Goal: Find specific page/section: Find specific page/section

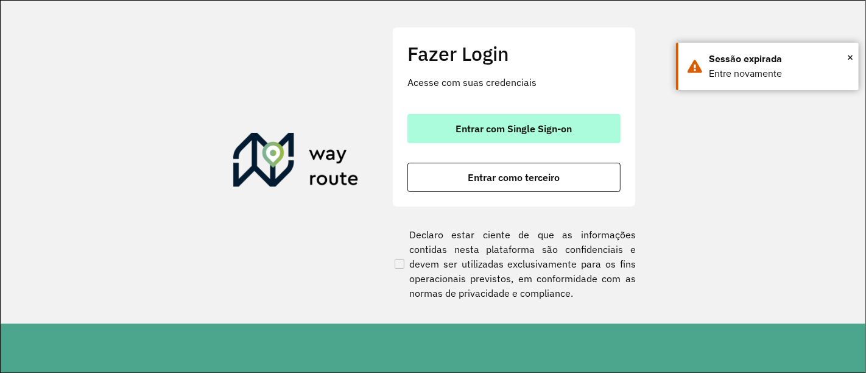
click at [537, 141] on button "Entrar com Single Sign-on" at bounding box center [513, 128] width 213 height 29
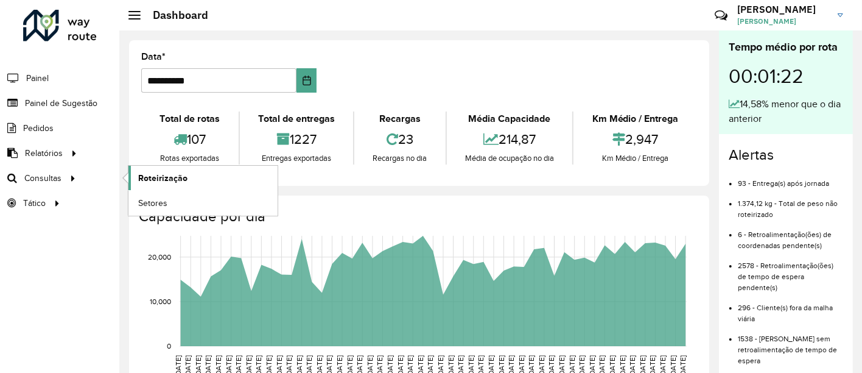
click at [146, 172] on span "Roteirização" at bounding box center [162, 178] width 49 height 13
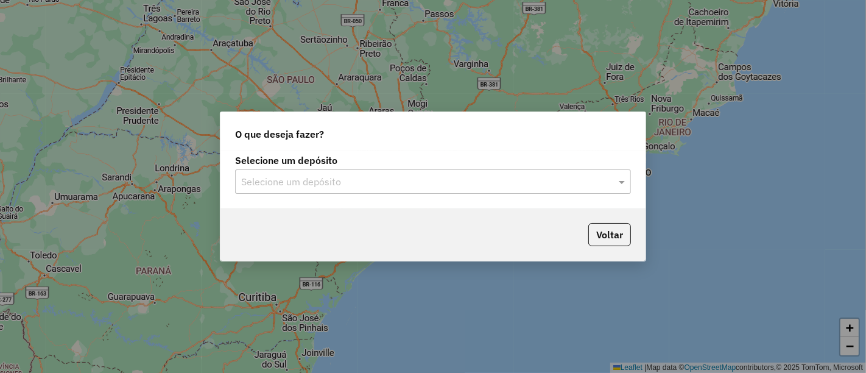
click at [267, 178] on input "text" at bounding box center [420, 182] width 359 height 15
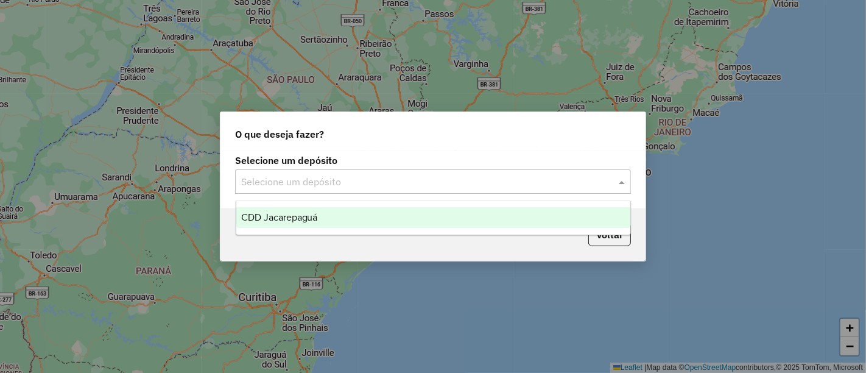
click at [276, 216] on span "CDD Jacarepaguá" at bounding box center [279, 217] width 77 height 10
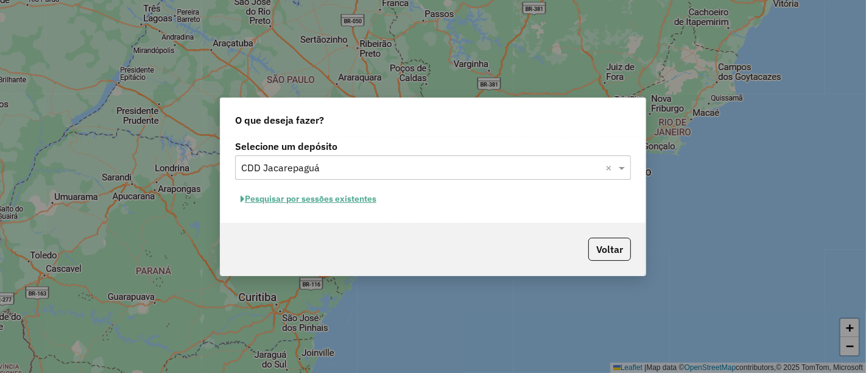
click at [285, 194] on button "Pesquisar por sessões existentes" at bounding box center [308, 198] width 147 height 19
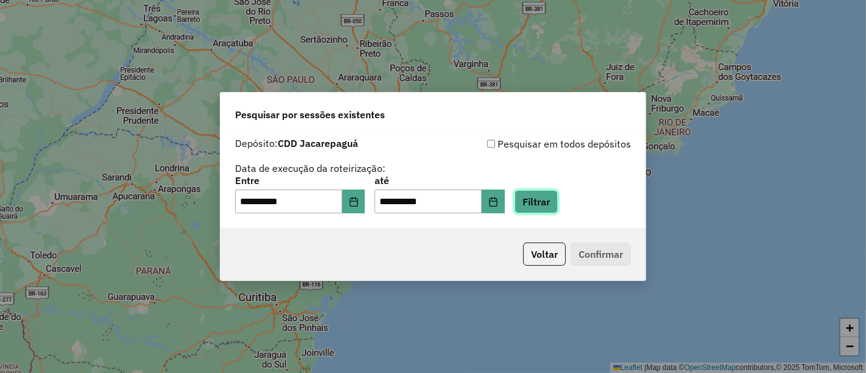
click at [548, 209] on button "Filtrar" at bounding box center [535, 201] width 43 height 23
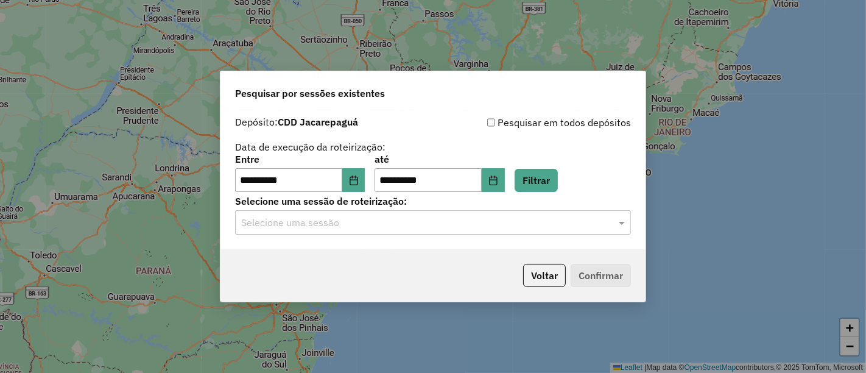
click at [543, 222] on input "text" at bounding box center [420, 222] width 359 height 15
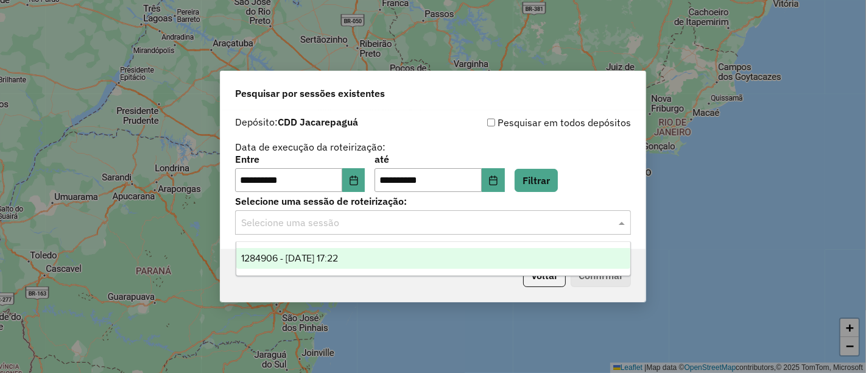
click at [422, 264] on div "1284906 - 29/09/2025 17:22" at bounding box center [433, 258] width 394 height 21
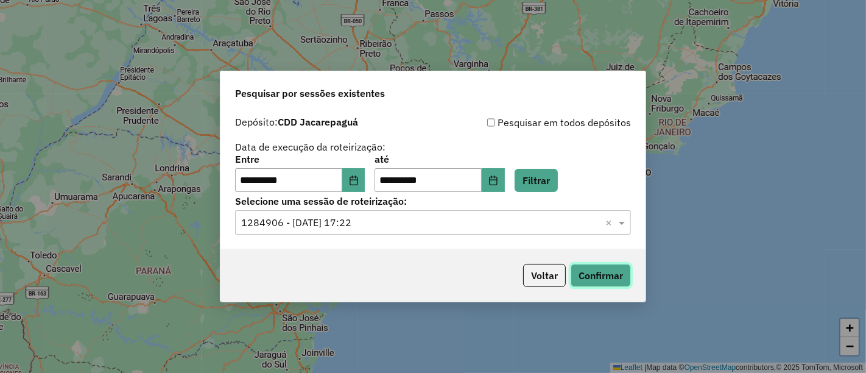
click at [593, 270] on button "Confirmar" at bounding box center [600, 275] width 60 height 23
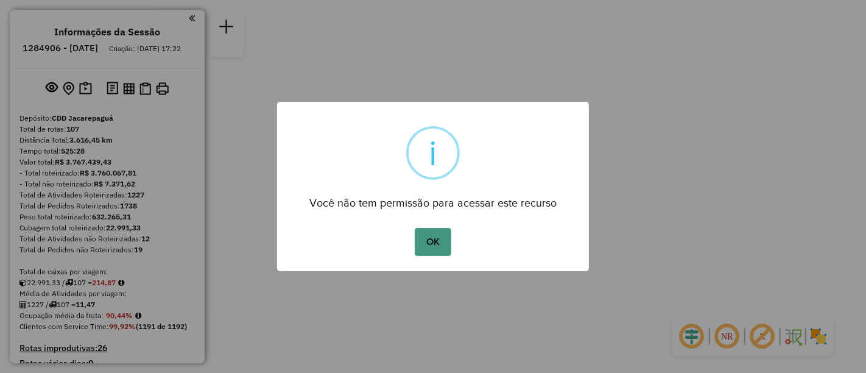
click at [426, 236] on button "OK" at bounding box center [433, 242] width 36 height 28
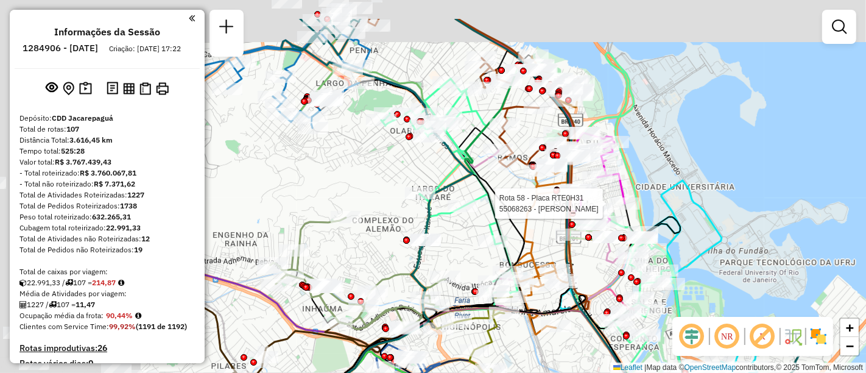
drag, startPoint x: 380, startPoint y: 153, endPoint x: 626, endPoint y: 209, distance: 251.6
click at [626, 209] on div at bounding box center [624, 203] width 30 height 12
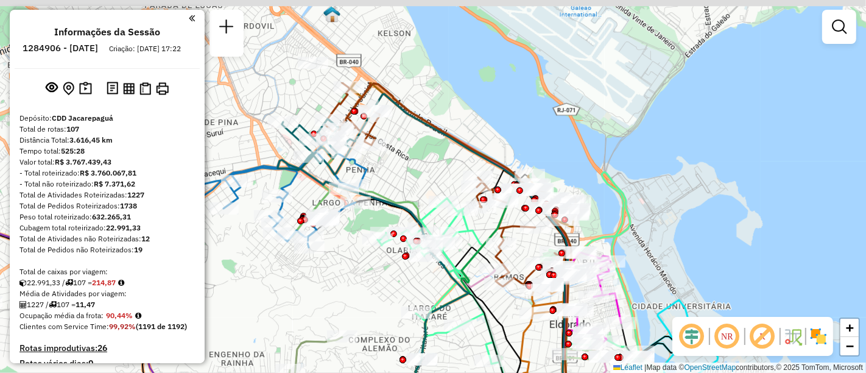
drag, startPoint x: 516, startPoint y: 138, endPoint x: 513, endPoint y: 267, distance: 129.1
click at [513, 267] on div "Janela de atendimento Grade de atendimento Capacidade Transportadoras Veículos …" at bounding box center [433, 186] width 866 height 373
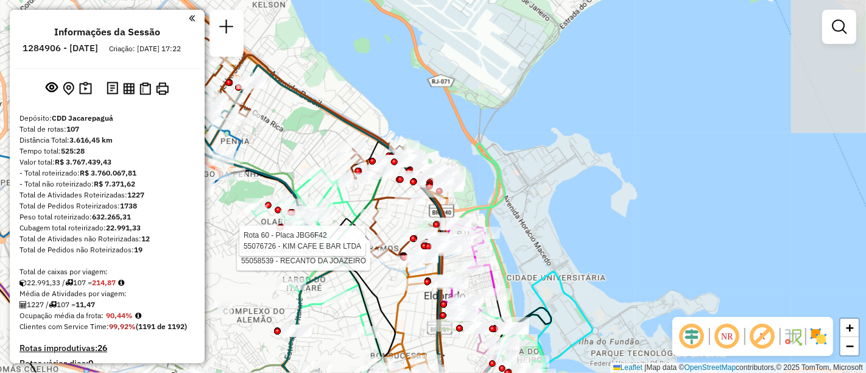
drag, startPoint x: 376, startPoint y: 180, endPoint x: 222, endPoint y: 115, distance: 166.7
click at [223, 116] on div "Rota 66 - Placa FEQ0H52 55058539 - RECANTO DA JOAZEIRO Rota 60 - Placa JBG6F42 …" at bounding box center [433, 186] width 866 height 373
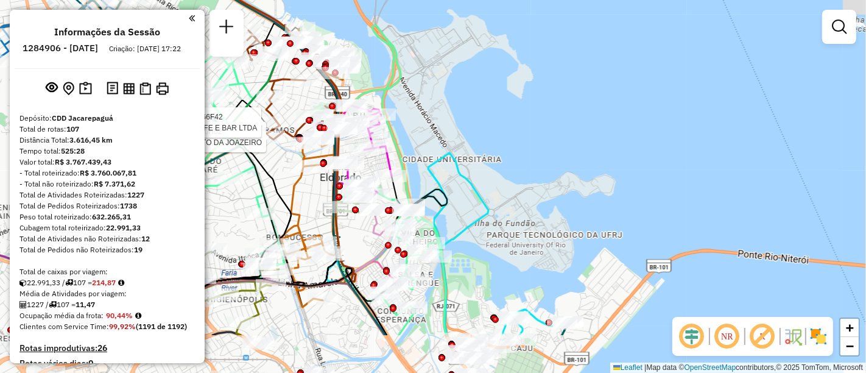
drag, startPoint x: 491, startPoint y: 237, endPoint x: 435, endPoint y: 153, distance: 101.5
click at [435, 153] on icon at bounding box center [306, 244] width 363 height 182
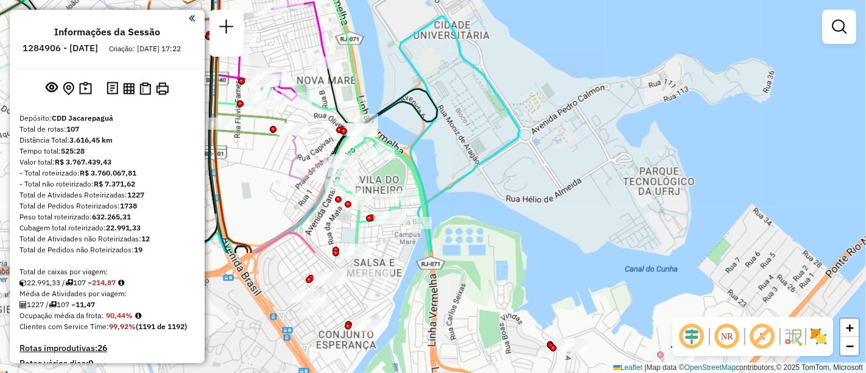
drag, startPoint x: 432, startPoint y: 185, endPoint x: 396, endPoint y: 27, distance: 162.2
click at [396, 27] on div "Rota 66 - Placa FEQ0H52 55058539 - RECANTO DA JOAZEIRO Rota 60 - Placa JBG6F42 …" at bounding box center [433, 186] width 866 height 373
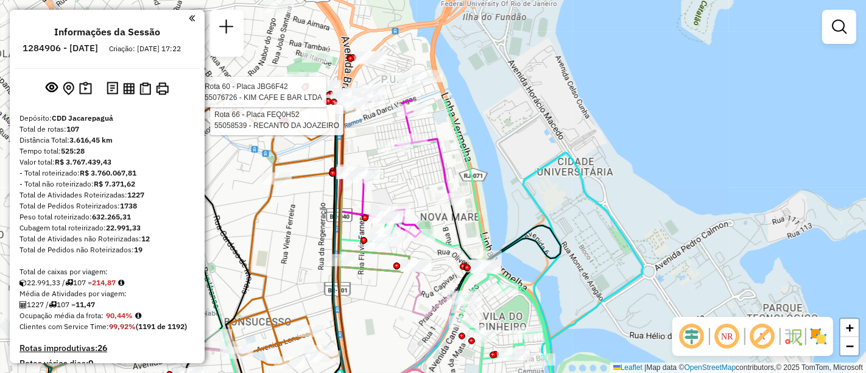
drag, startPoint x: 354, startPoint y: 88, endPoint x: 478, endPoint y: 224, distance: 184.0
click at [478, 224] on icon at bounding box center [455, 323] width 235 height 448
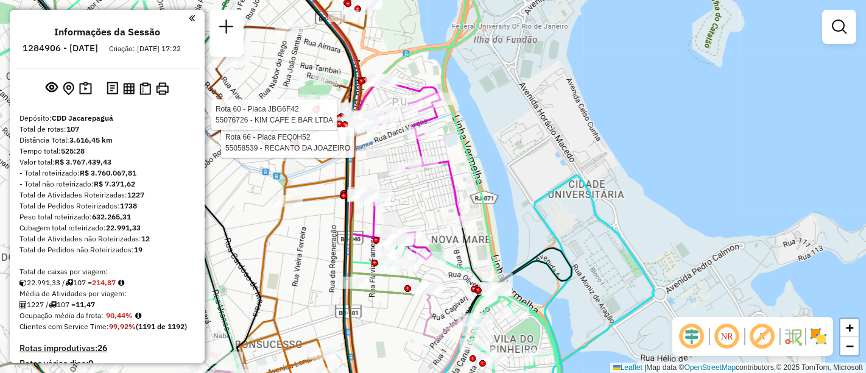
click at [476, 164] on icon at bounding box center [458, 209] width 218 height 448
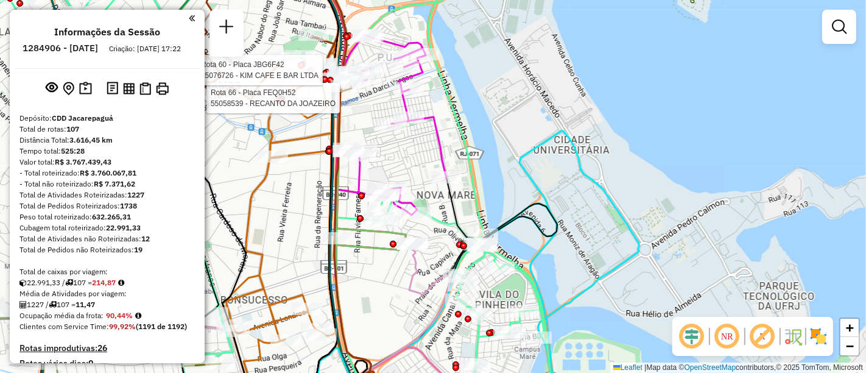
drag, startPoint x: 474, startPoint y: 161, endPoint x: 462, endPoint y: 124, distance: 38.3
click at [462, 124] on icon at bounding box center [442, 150] width 216 height 448
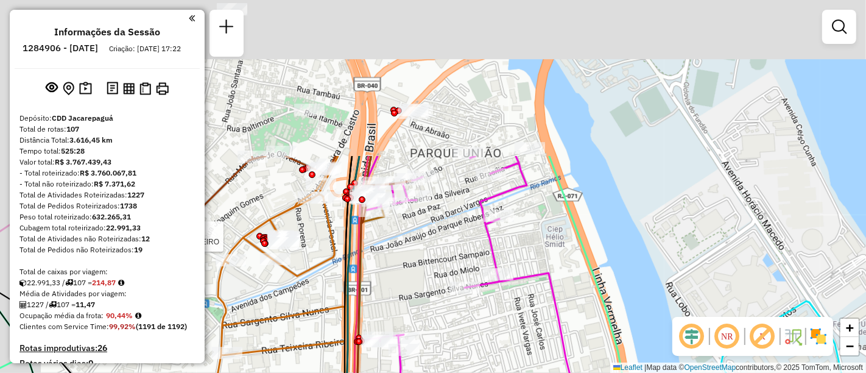
drag, startPoint x: 390, startPoint y: 153, endPoint x: 461, endPoint y: 350, distance: 209.1
click at [461, 350] on div "Rota 66 - Placa FEQ0H52 55058539 - RECANTO DA JOAZEIRO Rota 60 - Placa JBG6F42 …" at bounding box center [433, 186] width 866 height 373
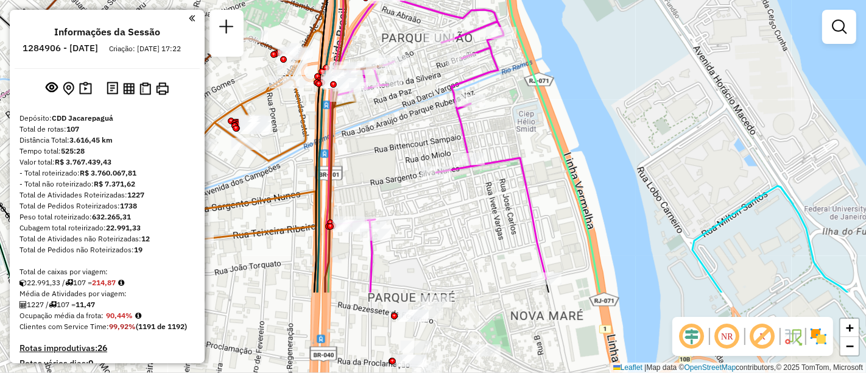
drag, startPoint x: 440, startPoint y: 292, endPoint x: 394, endPoint y: 72, distance: 223.7
click at [397, 79] on div "Rota 66 - Placa FEQ0H52 55058539 - RECANTO DA JOAZEIRO Rota 60 - Placa JBG6F42 …" at bounding box center [433, 186] width 866 height 373
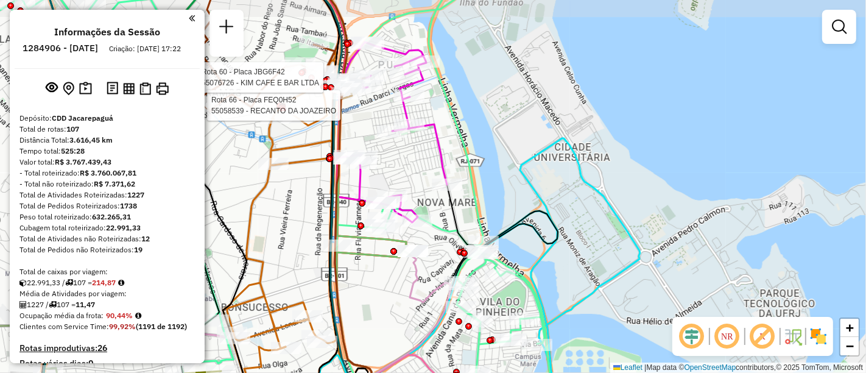
drag, startPoint x: 530, startPoint y: 84, endPoint x: 505, endPoint y: 103, distance: 30.8
click at [505, 103] on div "Rota 66 - Placa FEQ0H52 55058539 - RECANTO DA JOAZEIRO Rota 60 - Placa JBG6F42 …" at bounding box center [433, 186] width 866 height 373
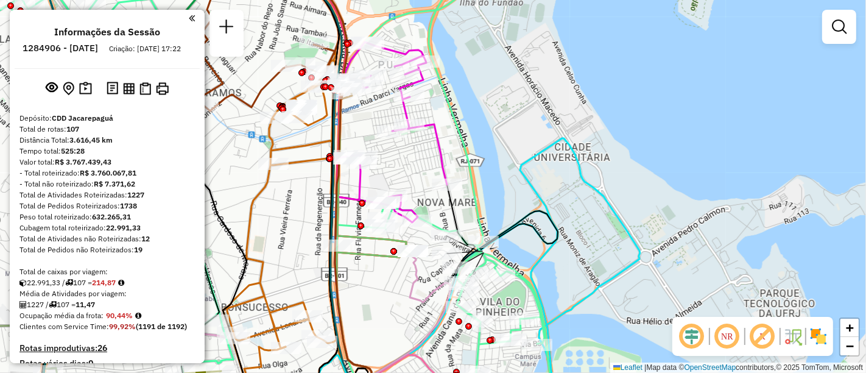
click at [184, 17] on div at bounding box center [105, 18] width 180 height 16
click at [189, 23] on em at bounding box center [192, 18] width 6 height 11
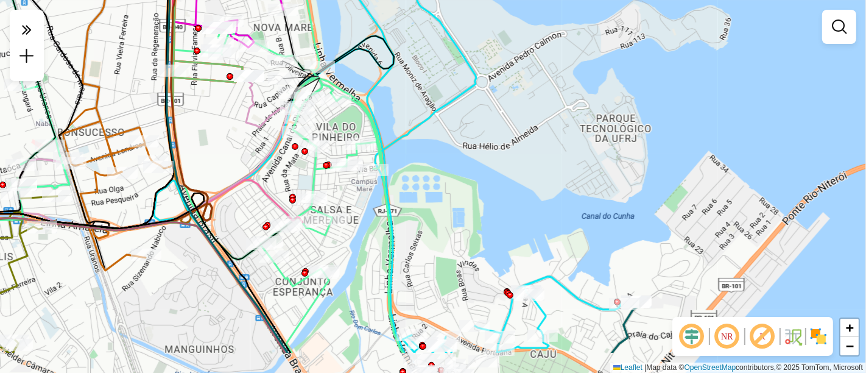
click at [282, 0] on html "Aguarde... Pop-up bloqueado! Seu navegador bloqueou automáticamente a abertura …" at bounding box center [433, 186] width 866 height 373
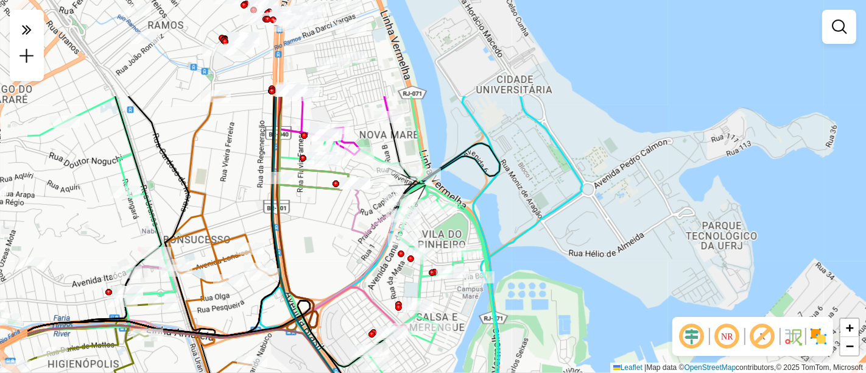
drag, startPoint x: 436, startPoint y: 58, endPoint x: 550, endPoint y: 192, distance: 175.3
click at [550, 192] on div "Janela de atendimento Grade de atendimento Capacidade Transportadoras Veículos …" at bounding box center [433, 186] width 866 height 373
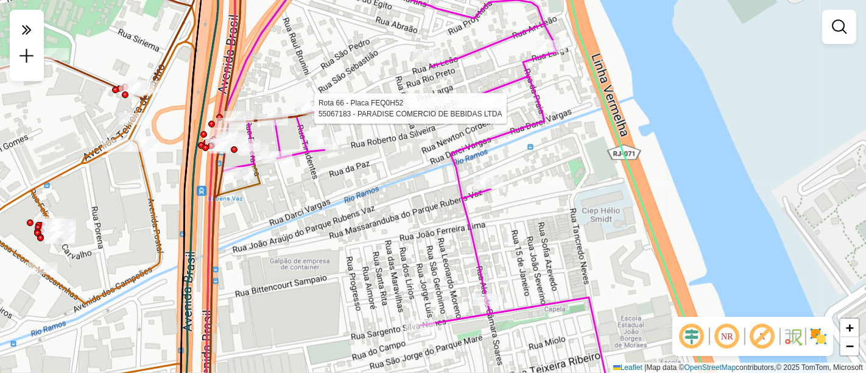
select select "**********"
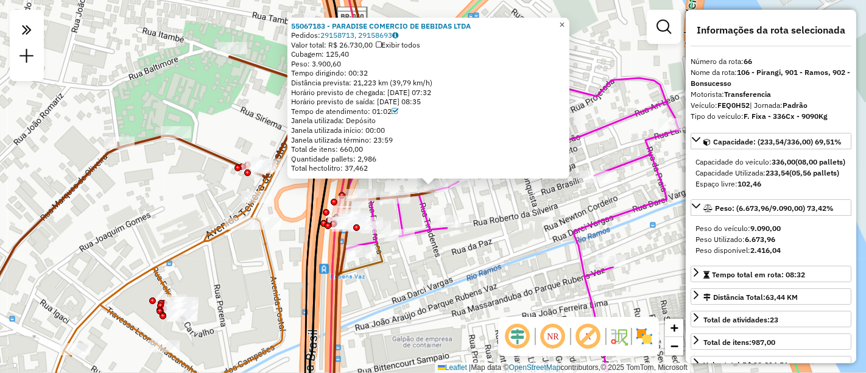
click at [566, 22] on link "×" at bounding box center [562, 25] width 15 height 15
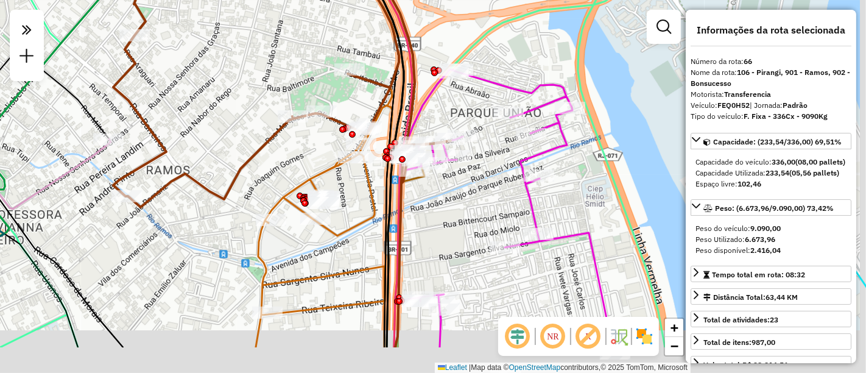
drag, startPoint x: 497, startPoint y: 175, endPoint x: 345, endPoint y: 25, distance: 213.5
click at [345, 25] on div "Janela de atendimento Grade de atendimento Capacidade Transportadoras Veículos …" at bounding box center [433, 186] width 866 height 373
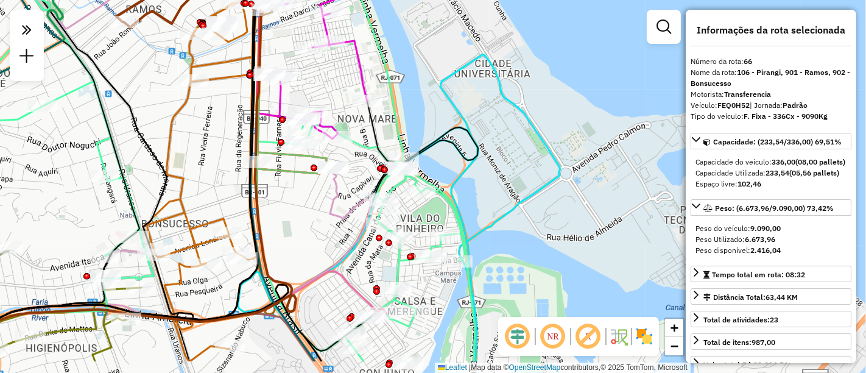
drag, startPoint x: 388, startPoint y: 269, endPoint x: 346, endPoint y: 230, distance: 57.7
click at [346, 230] on div "Janela de atendimento Grade de atendimento Capacidade Transportadoras Veículos …" at bounding box center [433, 186] width 866 height 373
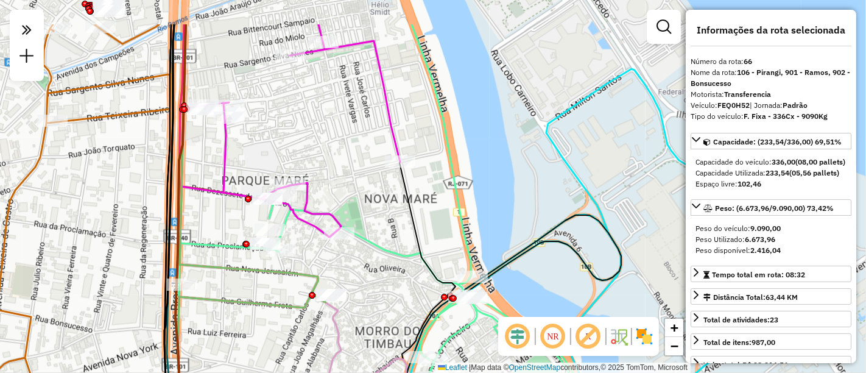
drag, startPoint x: 214, startPoint y: 153, endPoint x: 238, endPoint y: 220, distance: 71.3
click at [238, 220] on div "Rota 57 - Placa RTO2E59 55093362 - CLAUDIO GOMES DA SIL Janela de atendimento G…" at bounding box center [433, 186] width 866 height 373
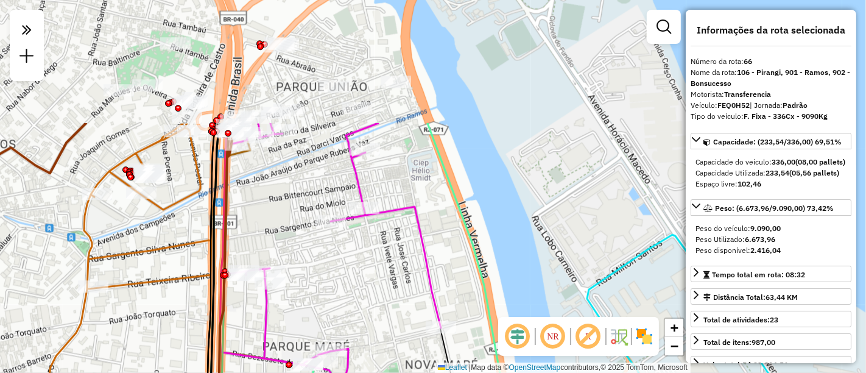
drag, startPoint x: 283, startPoint y: 110, endPoint x: 322, endPoint y: 285, distance: 179.0
click at [322, 285] on div "Rota 57 - Placa RTO2E59 55093362 - CLAUDIO GOMES DA SIL Janela de atendimento G…" at bounding box center [433, 186] width 866 height 373
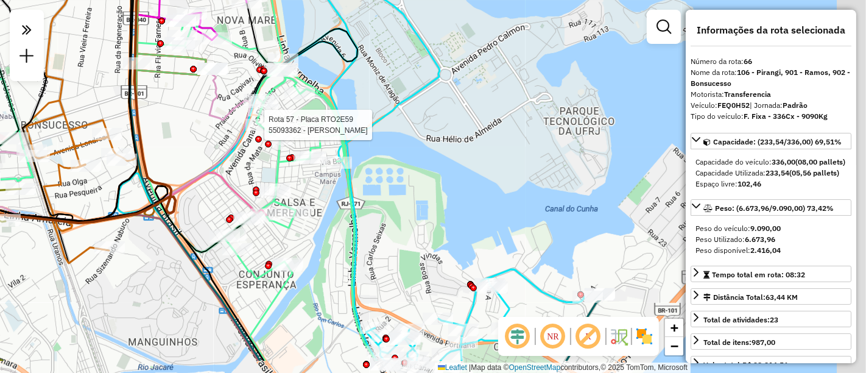
drag, startPoint x: 326, startPoint y: 267, endPoint x: 200, endPoint y: 136, distance: 181.2
click at [200, 136] on div "Rota 57 - Placa RTO2E59 55093362 - CLAUDIO GOMES DA SIL Janela de atendimento G…" at bounding box center [433, 186] width 866 height 373
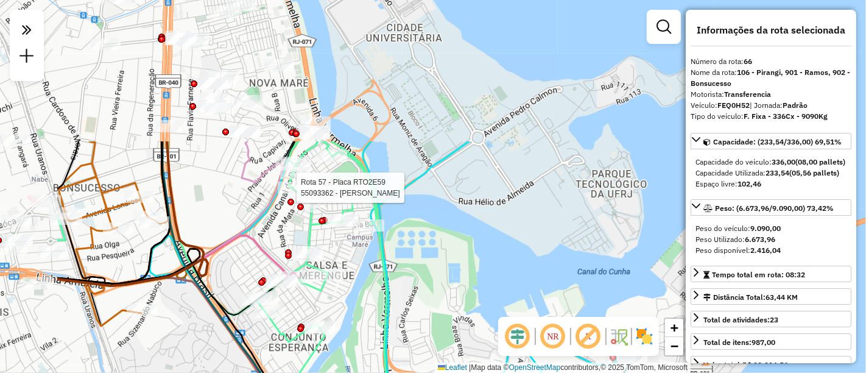
drag, startPoint x: 259, startPoint y: 125, endPoint x: 402, endPoint y: 303, distance: 228.6
click at [402, 303] on div "Rota 57 - Placa RTO2E59 55093362 - CLAUDIO GOMES DA SIL Janela de atendimento G…" at bounding box center [433, 186] width 866 height 373
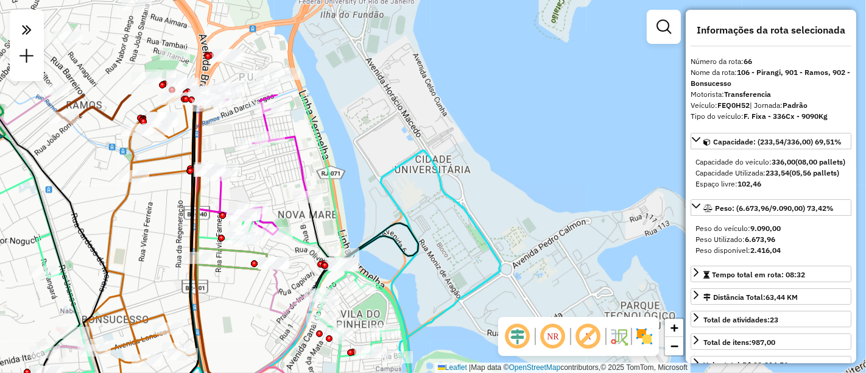
drag, startPoint x: 243, startPoint y: 142, endPoint x: 275, endPoint y: 284, distance: 145.2
click at [275, 284] on g at bounding box center [273, 236] width 779 height 614
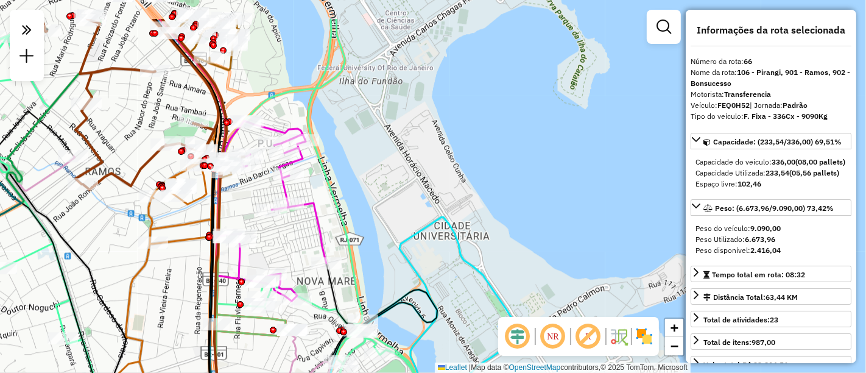
drag, startPoint x: 238, startPoint y: 153, endPoint x: 253, endPoint y: 207, distance: 55.5
click at [254, 209] on div "Rota 58 - Placa RTE0H31 55056443 - SEVERINO JOSE LUIZ Janela de atendimento Gra…" at bounding box center [433, 186] width 866 height 373
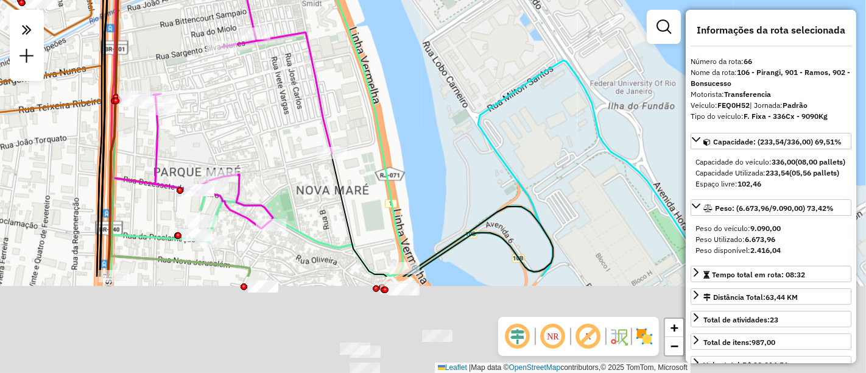
drag, startPoint x: 273, startPoint y: 199, endPoint x: 243, endPoint y: 138, distance: 68.6
click at [243, 138] on div "Janela de atendimento Grade de atendimento Capacidade Transportadoras Veículos …" at bounding box center [433, 186] width 866 height 373
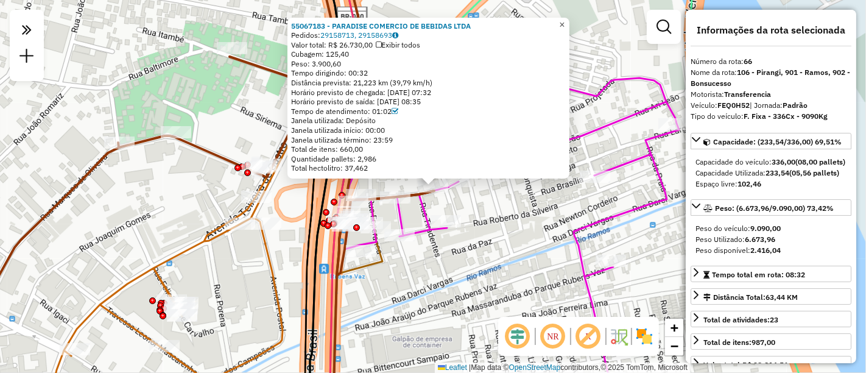
click at [564, 19] on span "×" at bounding box center [561, 24] width 5 height 10
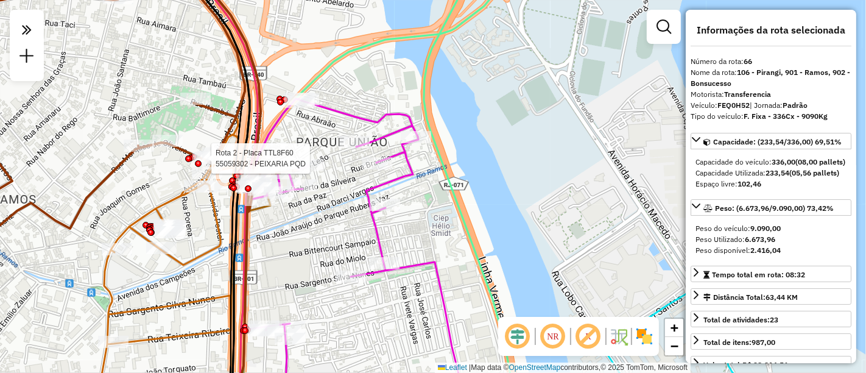
click at [198, 160] on div at bounding box center [198, 163] width 7 height 7
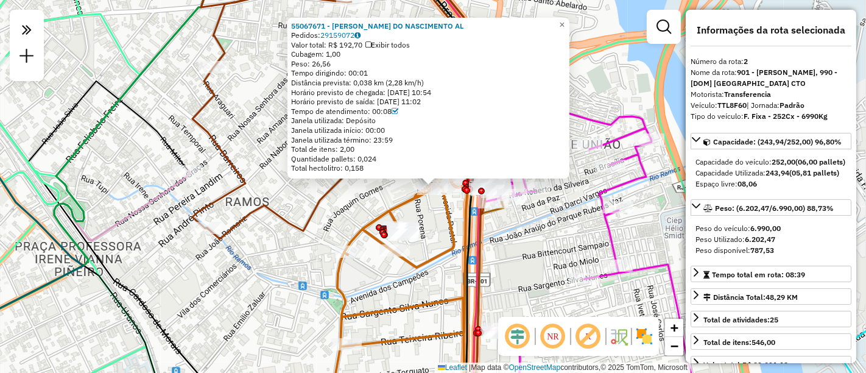
click at [273, 198] on div "55067671 - JEAN ANDERSON DO NASCIMENTO AL Pedidos: 29159072 Valor total: R$ 192…" at bounding box center [433, 186] width 866 height 373
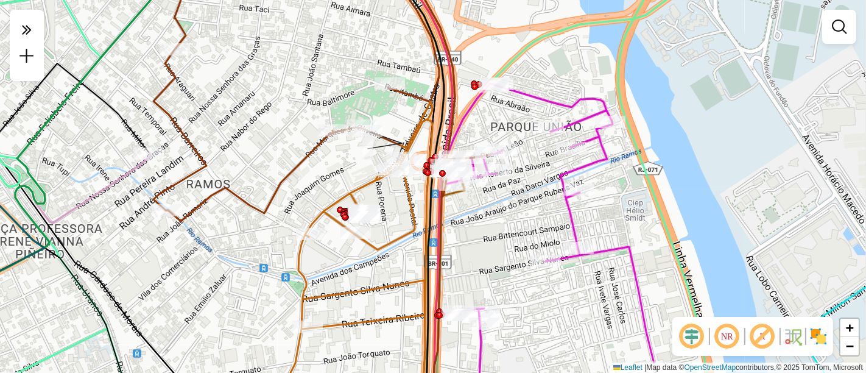
drag, startPoint x: 407, startPoint y: 234, endPoint x: 161, endPoint y: 173, distance: 253.5
click at [174, 178] on div "Janela de atendimento Grade de atendimento Capacidade Transportadoras Veículos …" at bounding box center [433, 186] width 866 height 373
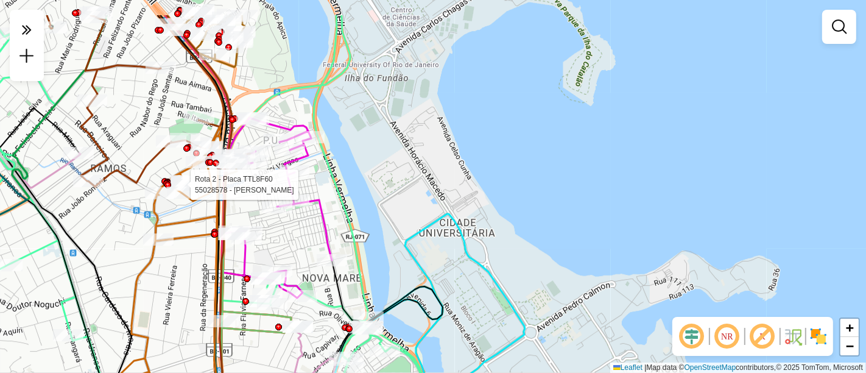
drag, startPoint x: 313, startPoint y: 260, endPoint x: 323, endPoint y: 312, distance: 53.2
click at [323, 312] on div "Rota 2 - Placa TTL8F60 55028578 - ESMERALDA DA SILVA C Janela de atendimento Gr…" at bounding box center [433, 186] width 866 height 373
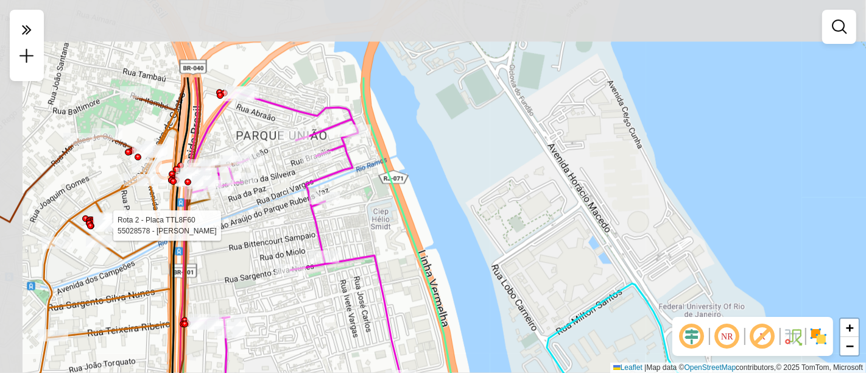
drag, startPoint x: 290, startPoint y: 217, endPoint x: 315, endPoint y: 331, distance: 117.0
click at [315, 331] on div "Rota 2 - Placa TTL8F60 55028578 - ESMERALDA DA SILVA C Janela de atendimento Gr…" at bounding box center [433, 186] width 866 height 373
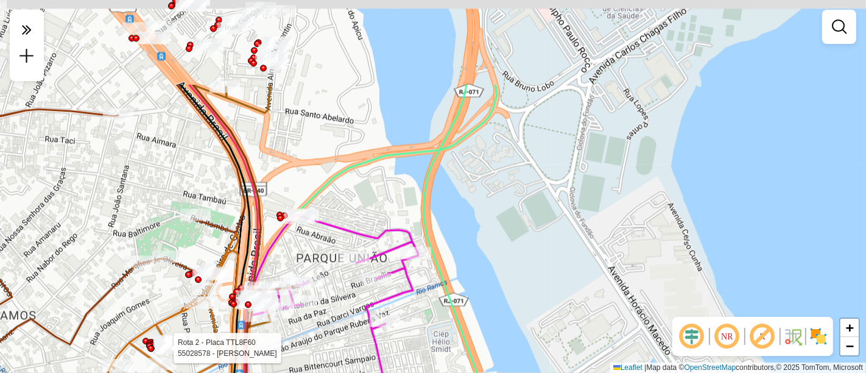
drag, startPoint x: 254, startPoint y: 128, endPoint x: 326, endPoint y: 298, distance: 184.4
click at [326, 298] on div "Rota 2 - Placa TTL8F60 55028578 - ESMERALDA DA SILVA C Janela de atendimento Gr…" at bounding box center [433, 186] width 866 height 373
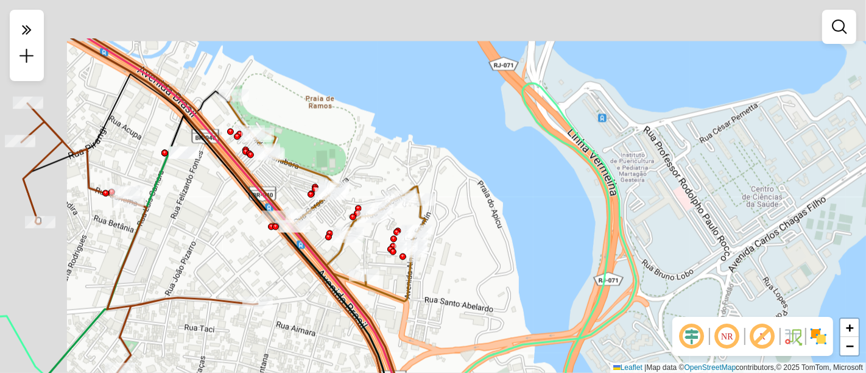
drag, startPoint x: 175, startPoint y: 161, endPoint x: 264, endPoint y: 259, distance: 131.9
click at [264, 259] on div "Rota 2 - Placa TTL8F60 55028578 - ESMERALDA DA SILVA C Janela de atendimento Gr…" at bounding box center [433, 186] width 866 height 373
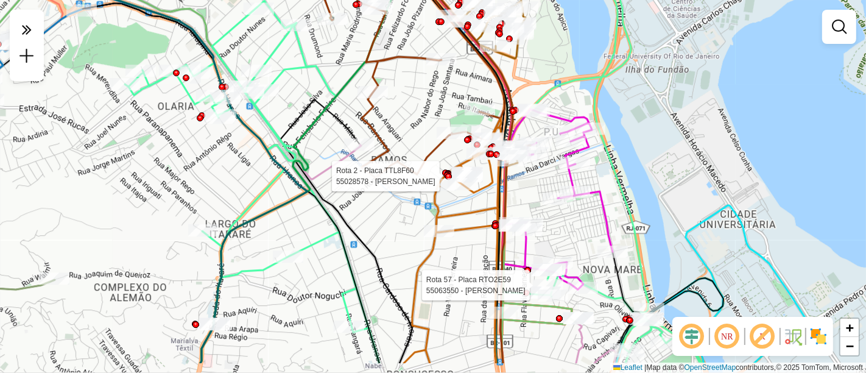
click at [579, 226] on div "Rota 2 - Placa TTL8F60 55028578 - ESMERALDA DA SILVA C Rota 57 - Placa RTO2E59 …" at bounding box center [433, 186] width 866 height 373
